Goal: Task Accomplishment & Management: Manage account settings

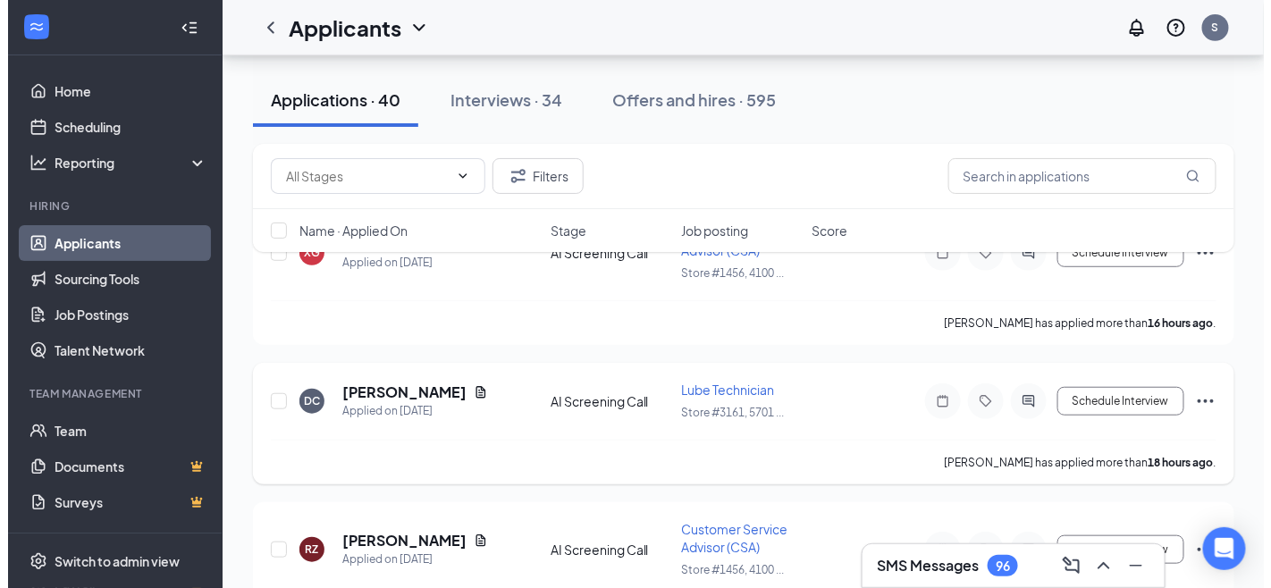
scroll to position [198, 0]
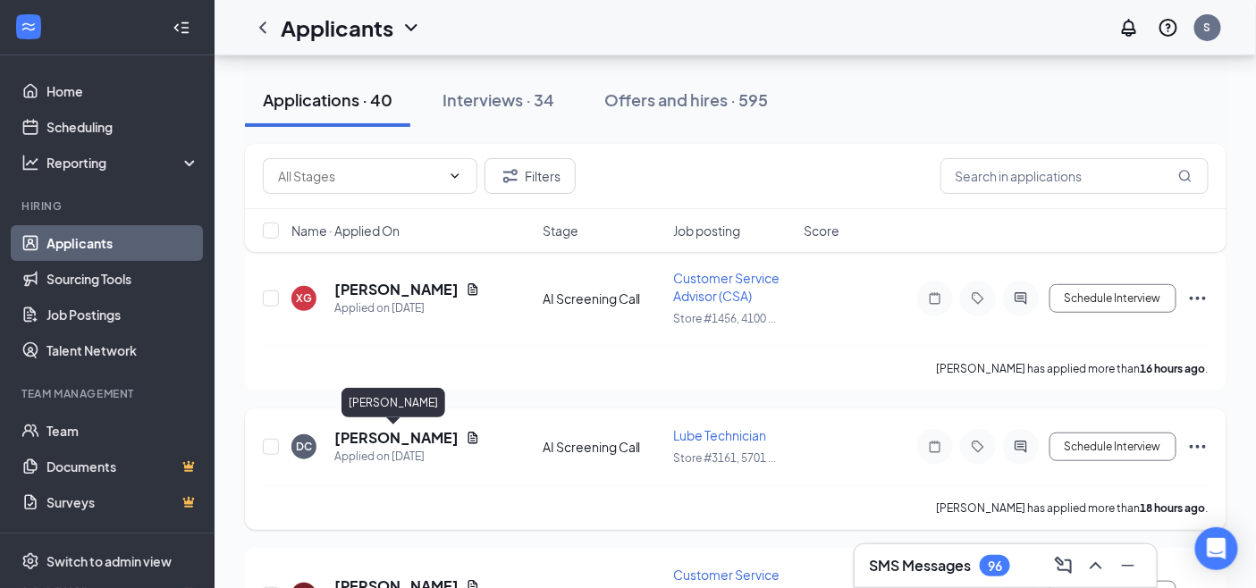
click at [420, 439] on h5 "[PERSON_NAME]" at bounding box center [396, 438] width 124 height 20
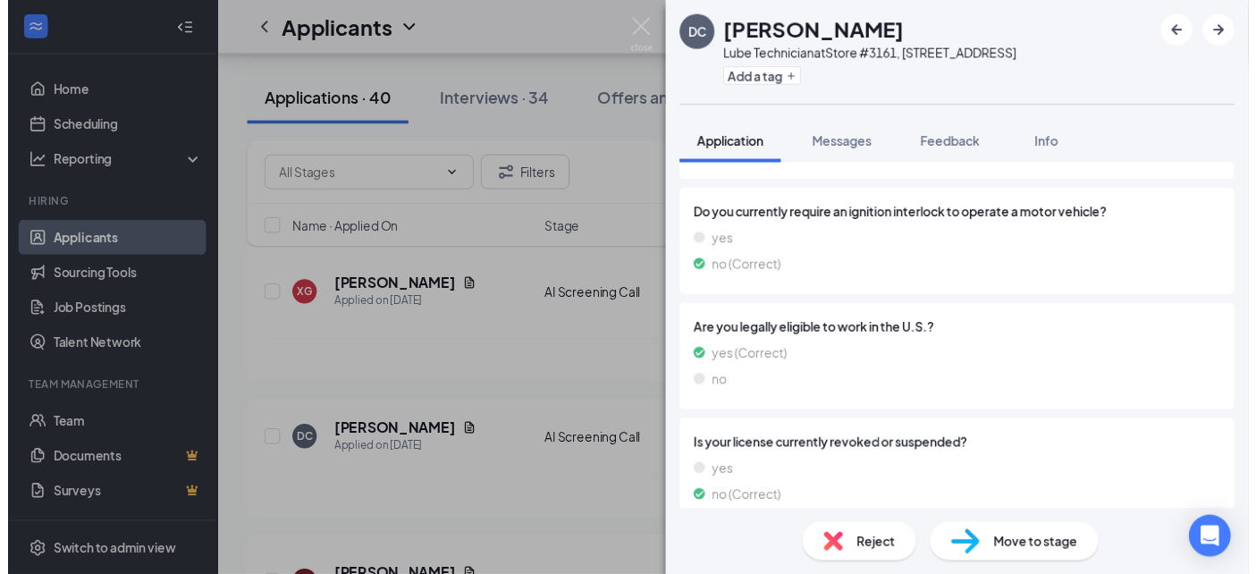
scroll to position [1244, 0]
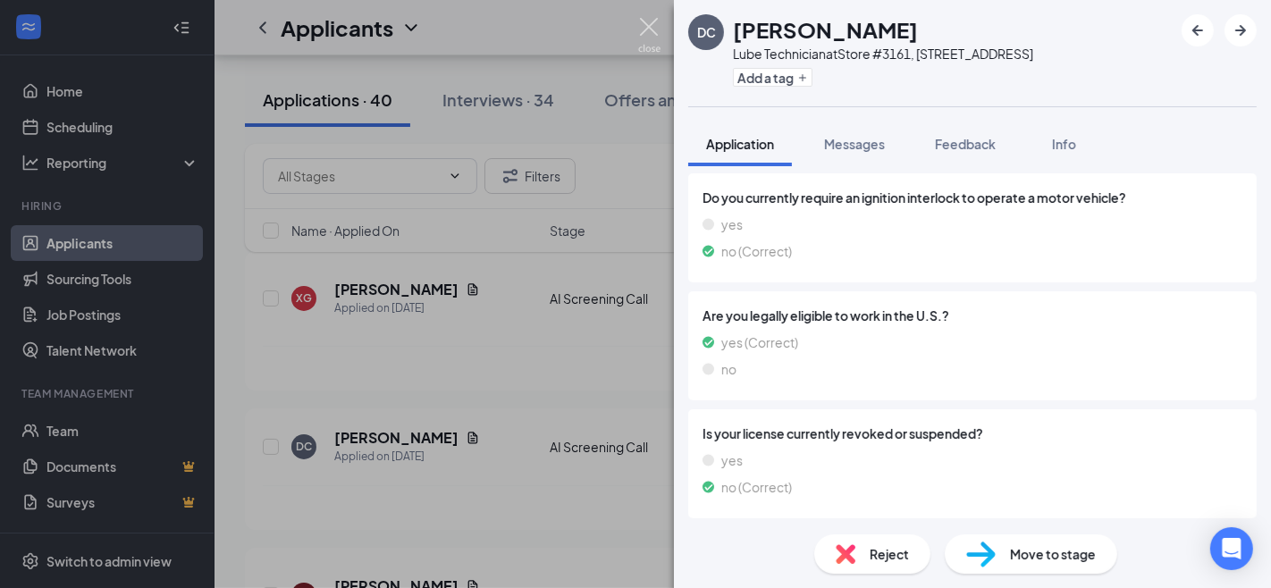
click at [645, 21] on img at bounding box center [649, 35] width 22 height 35
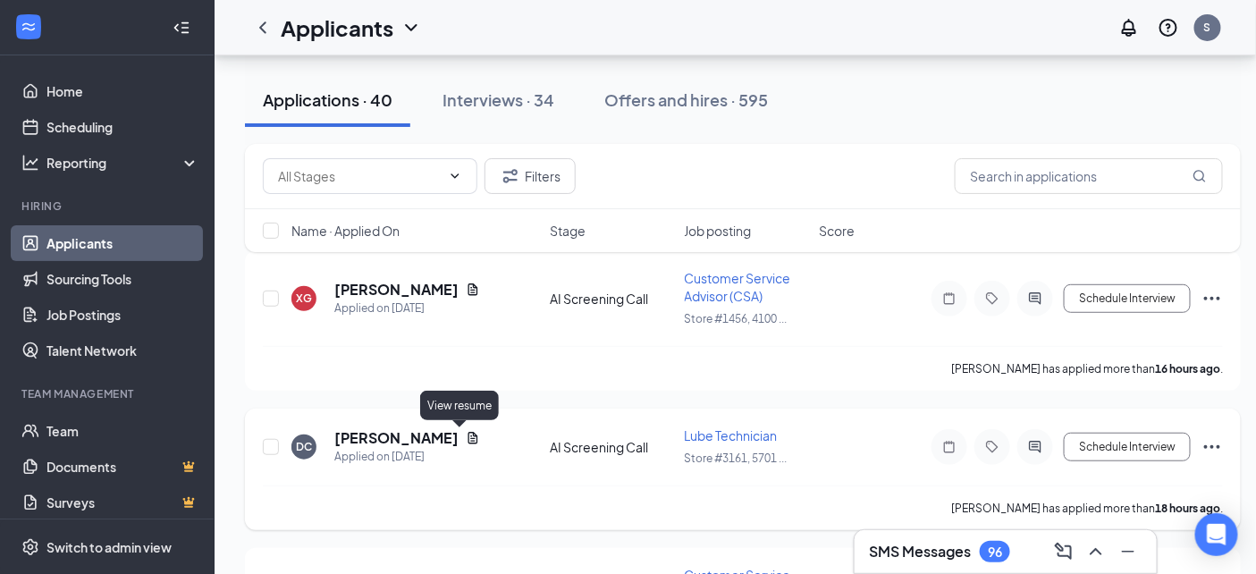
click at [468, 440] on icon "Document" at bounding box center [473, 438] width 10 height 12
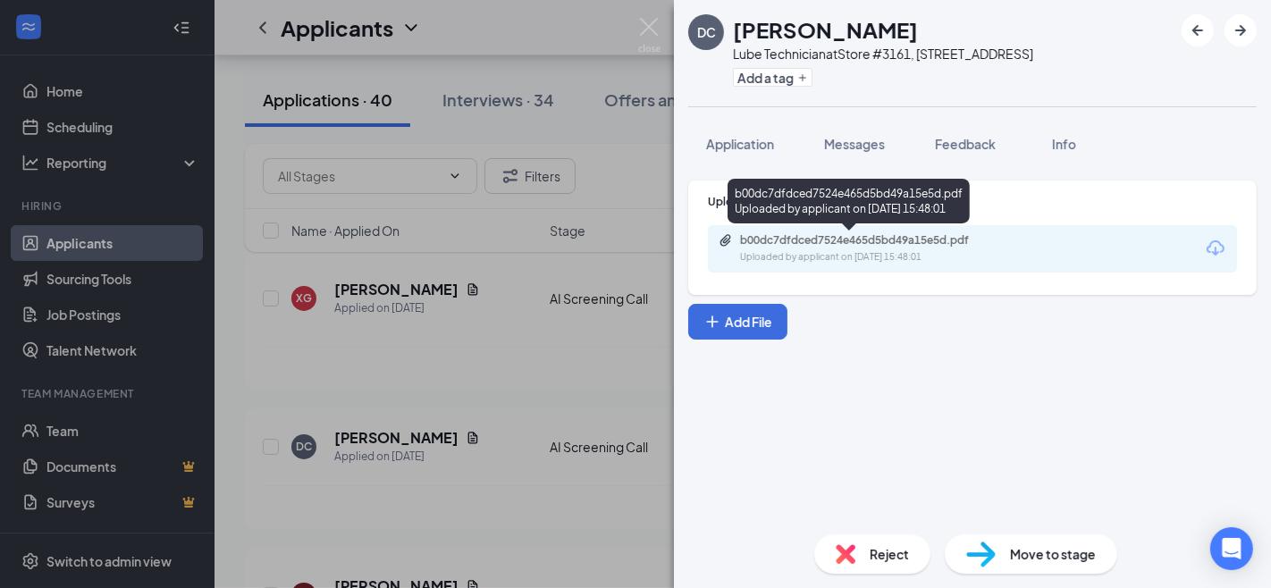
click at [892, 248] on div "b00dc7dfdced7524e465d5bd49a15e5d.pdf Uploaded by applicant on [DATE] 15:48:01" at bounding box center [864, 248] width 290 height 31
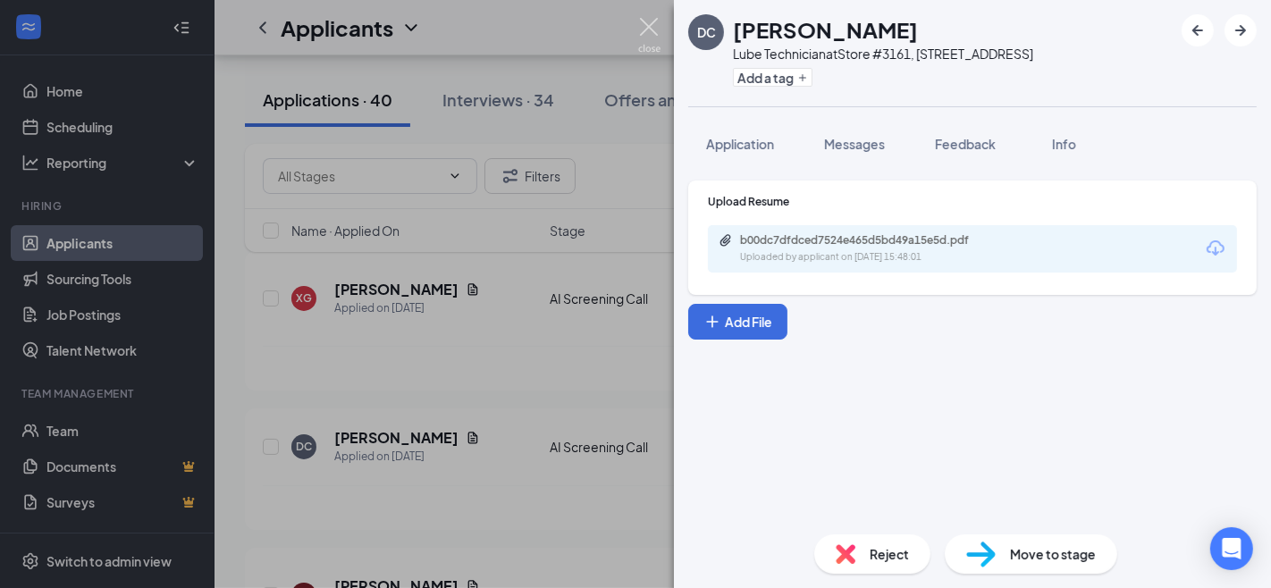
click at [647, 29] on img at bounding box center [649, 35] width 22 height 35
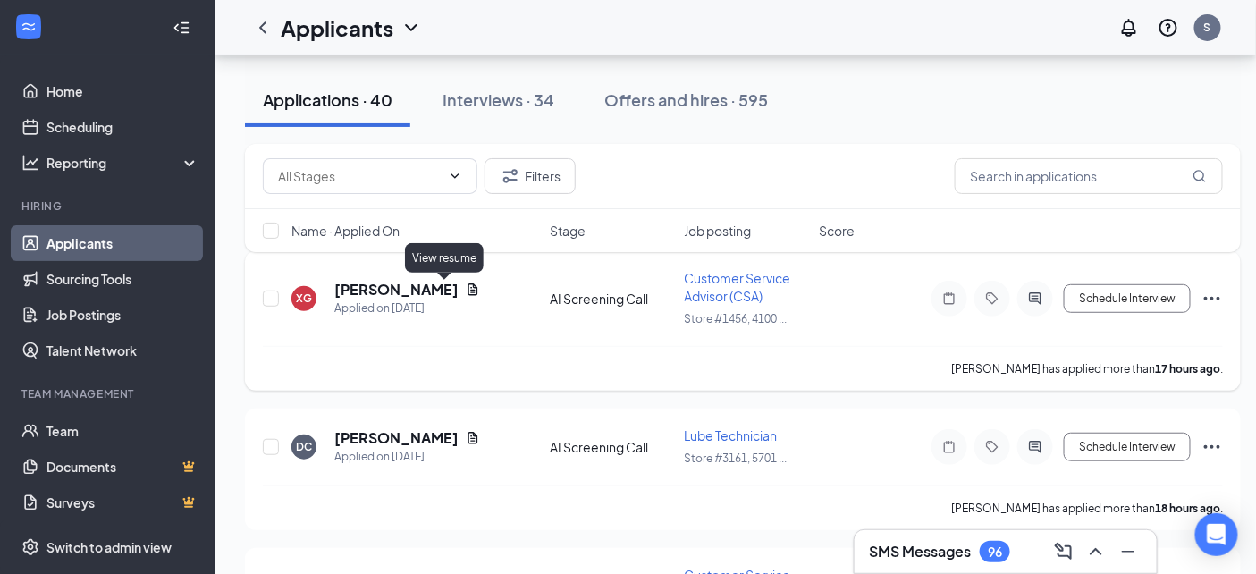
click at [466, 290] on icon "Document" at bounding box center [473, 289] width 14 height 14
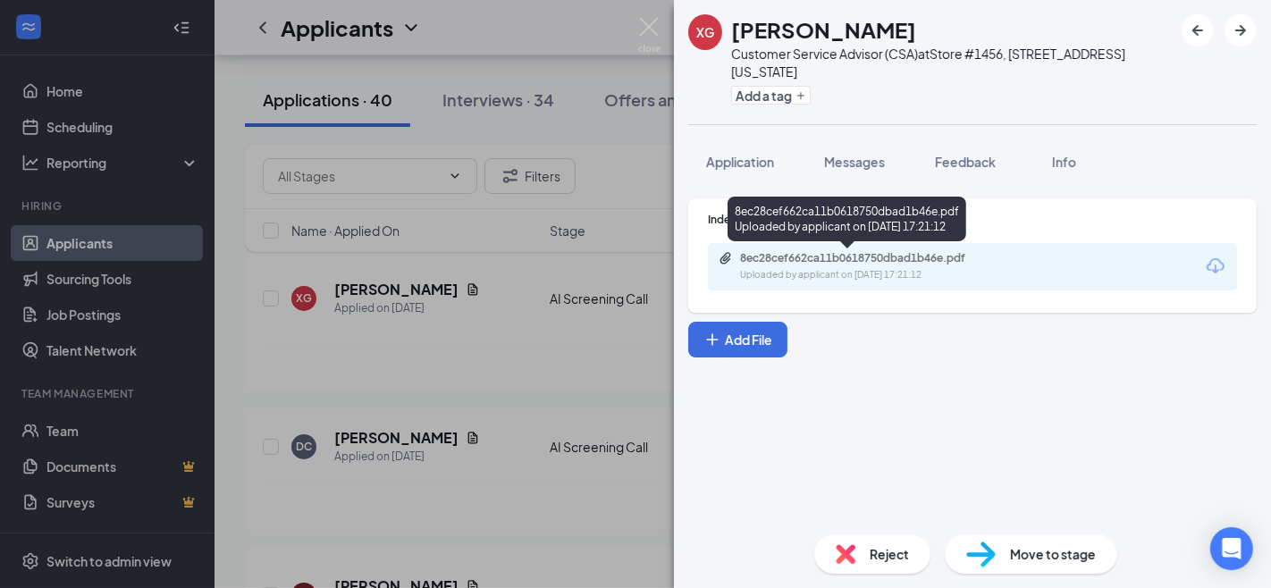
click at [809, 265] on div "8ec28cef662ca11b0618750dbad1b46e.pdf Uploaded by applicant on [DATE] 17:21:12" at bounding box center [864, 266] width 290 height 31
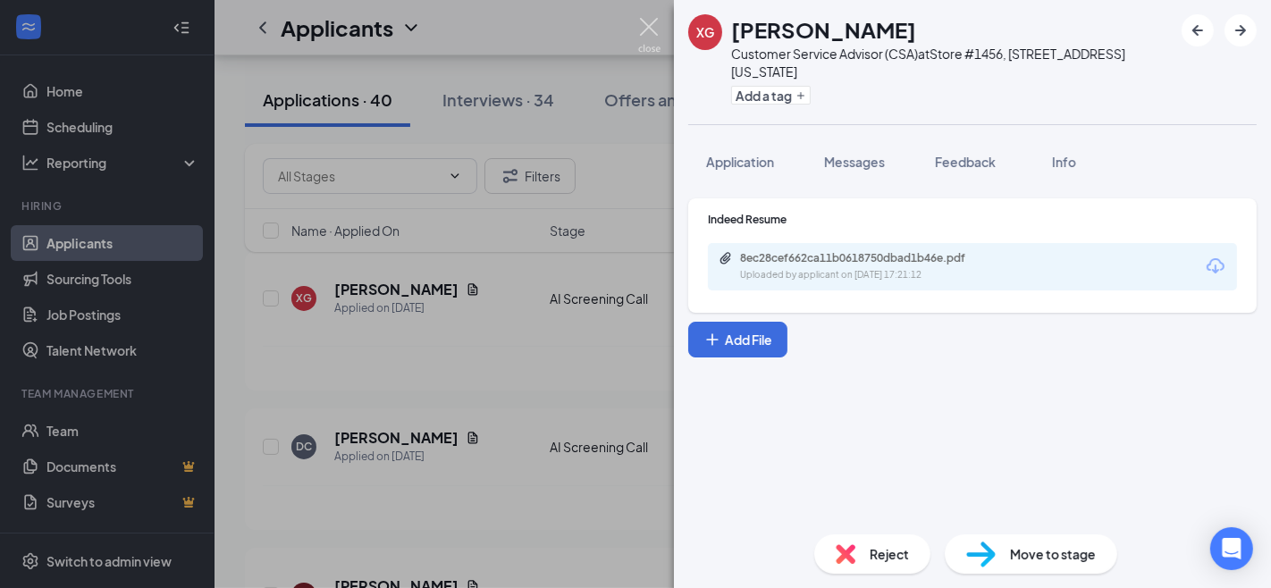
click at [647, 19] on img at bounding box center [649, 35] width 22 height 35
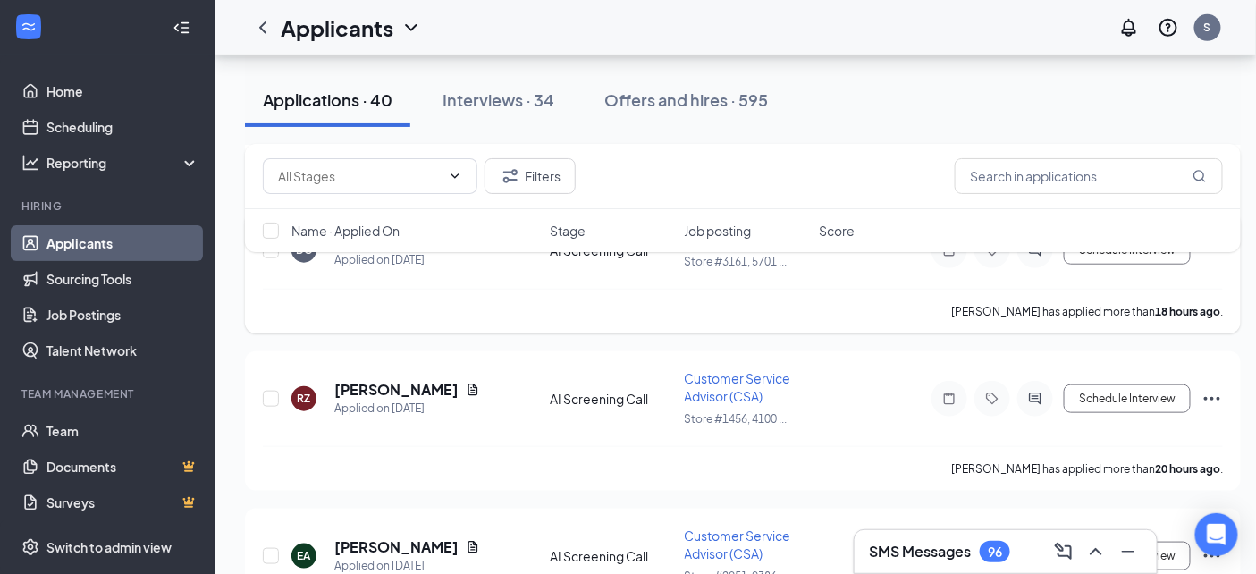
scroll to position [397, 0]
click at [509, 105] on div "Interviews · 34" at bounding box center [498, 99] width 112 height 22
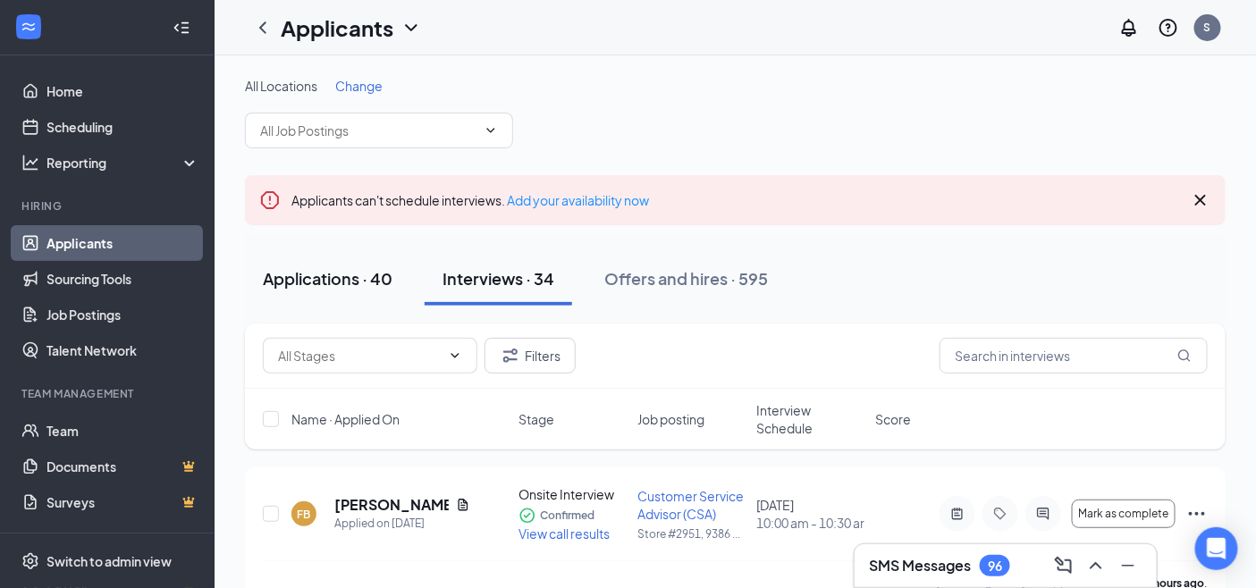
click at [349, 280] on div "Applications · 40" at bounding box center [328, 278] width 130 height 22
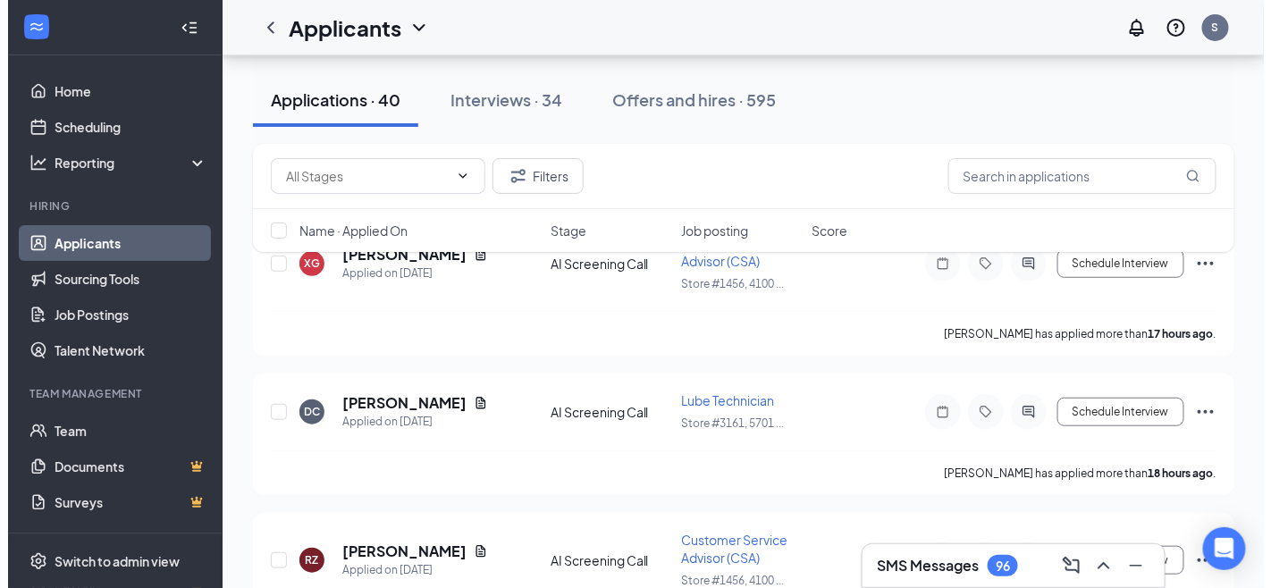
scroll to position [198, 0]
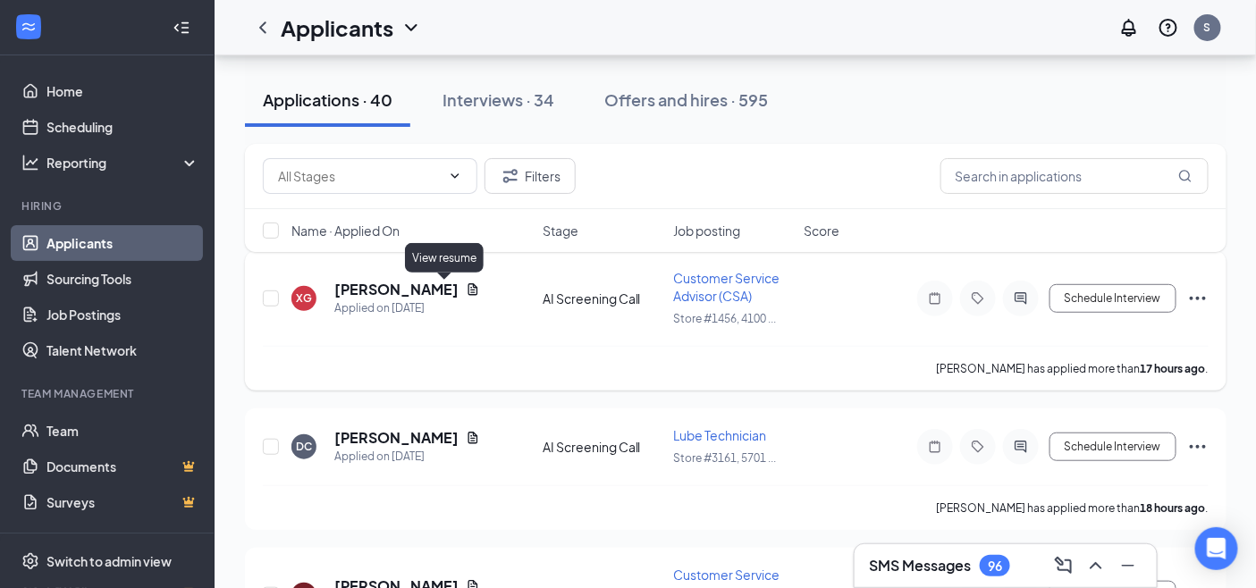
click at [468, 290] on icon "Document" at bounding box center [473, 289] width 10 height 12
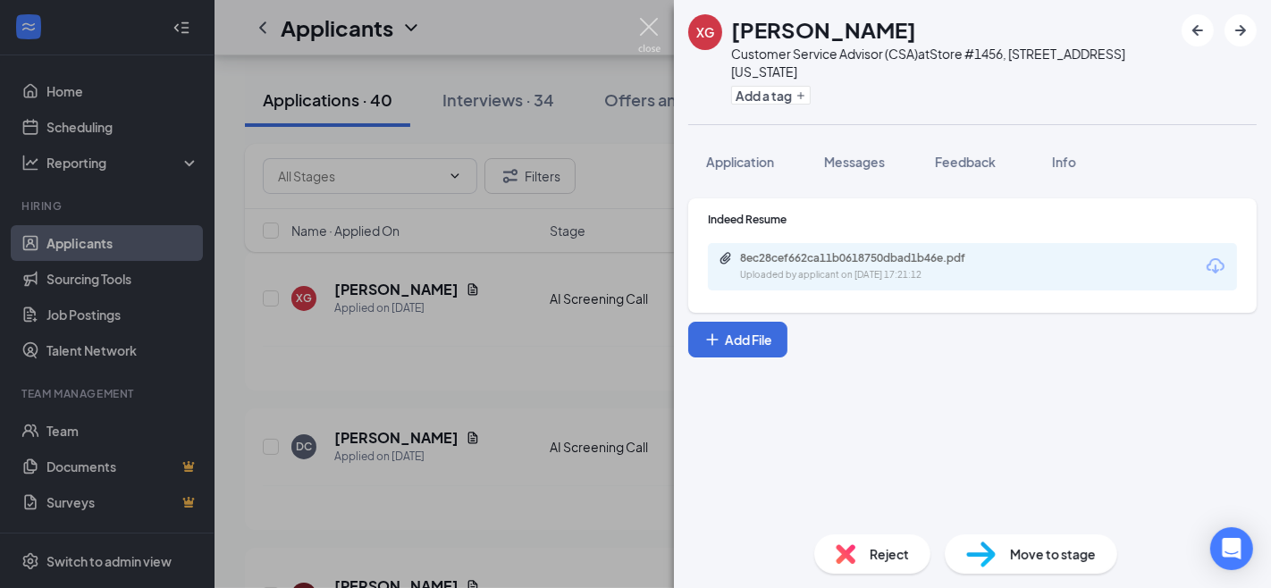
click at [644, 21] on img at bounding box center [649, 35] width 22 height 35
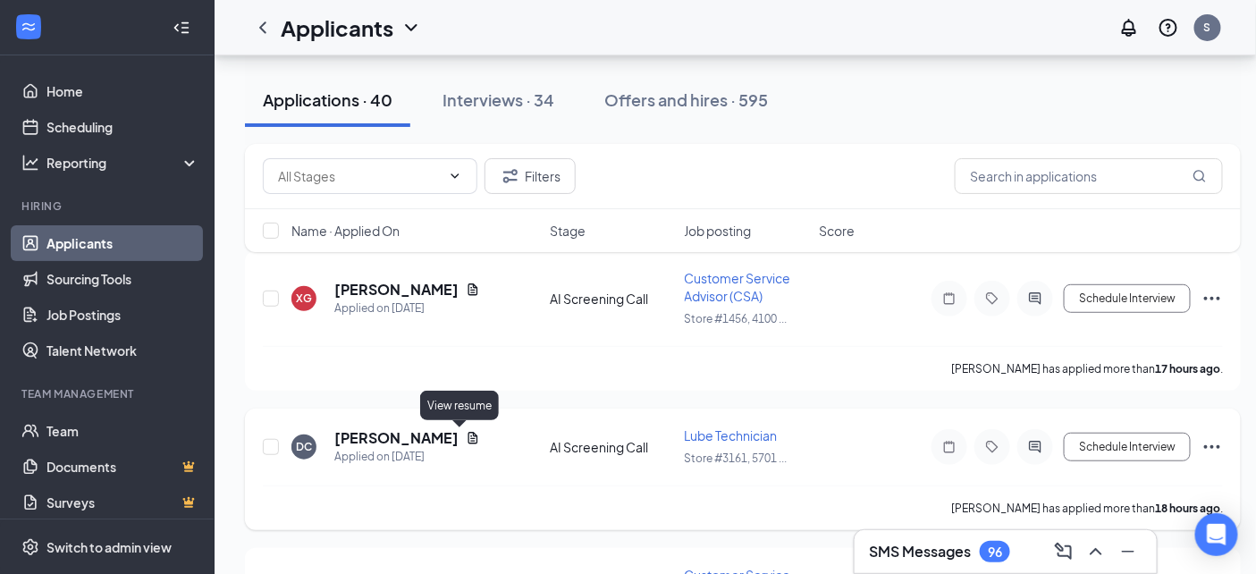
click at [468, 439] on icon "Document" at bounding box center [473, 438] width 10 height 12
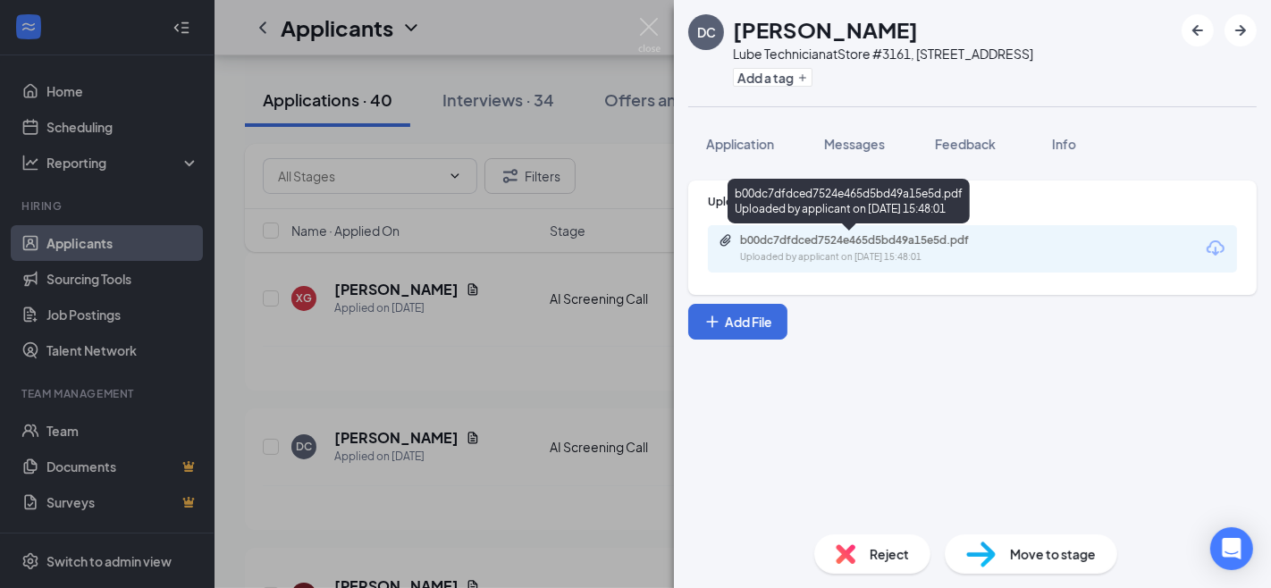
click at [806, 241] on div "b00dc7dfdced7524e465d5bd49a15e5d.pdf" at bounding box center [865, 240] width 250 height 14
